Goal: Information Seeking & Learning: Learn about a topic

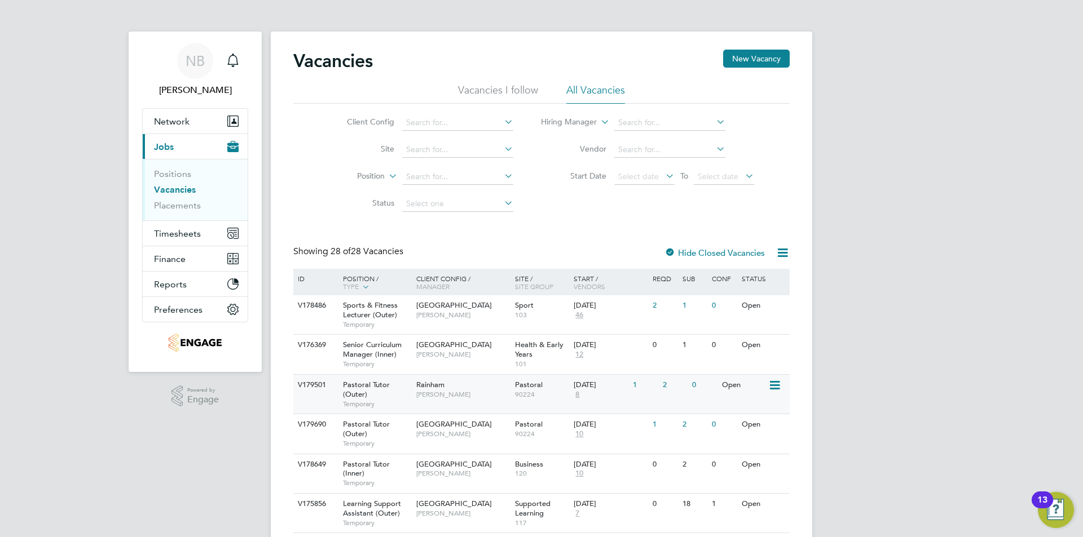
click at [355, 385] on span "Pastoral Tutor (Outer)" at bounding box center [366, 389] width 47 height 19
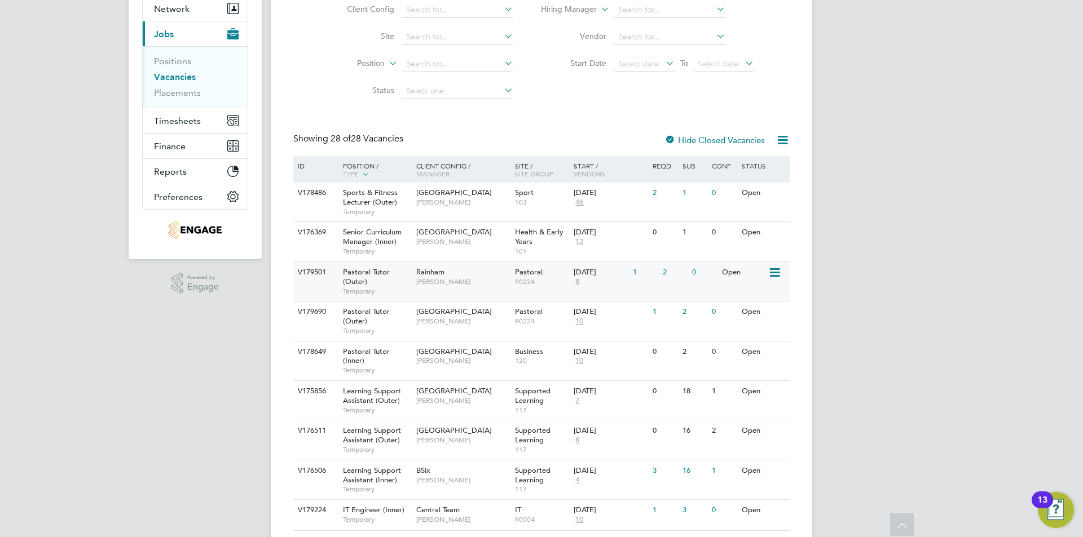
click at [365, 273] on span "Pastoral Tutor (Outer)" at bounding box center [366, 276] width 47 height 19
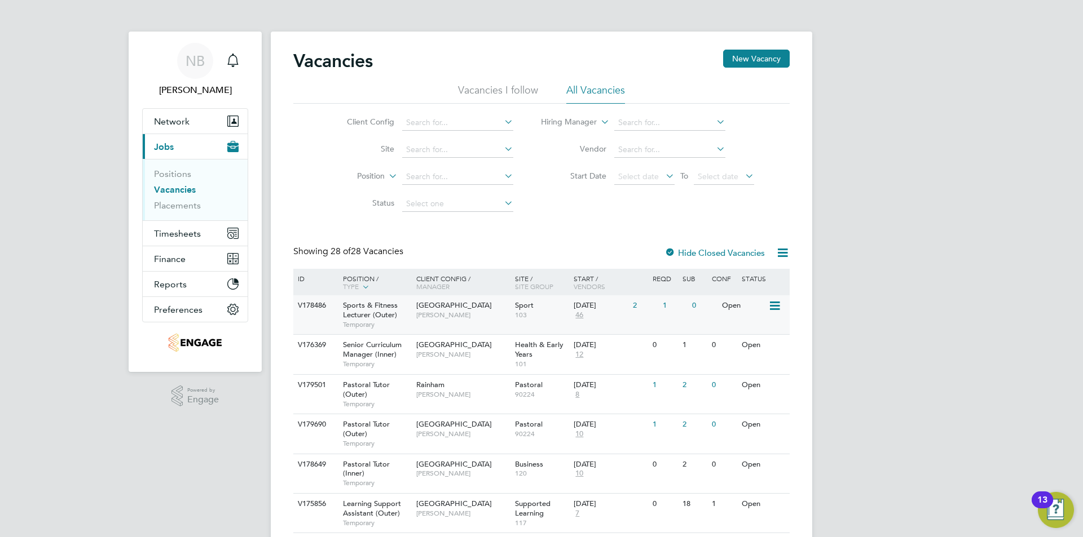
click at [352, 307] on span "Sports & Fitness Lecturer (Outer)" at bounding box center [370, 310] width 55 height 19
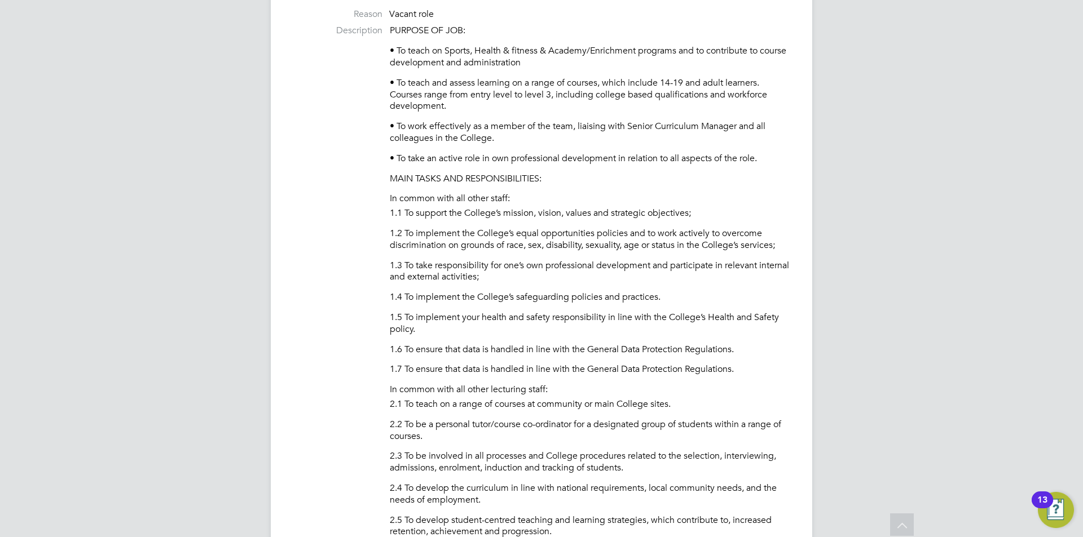
scroll to position [56, 0]
